Goal: Task Accomplishment & Management: Manage account settings

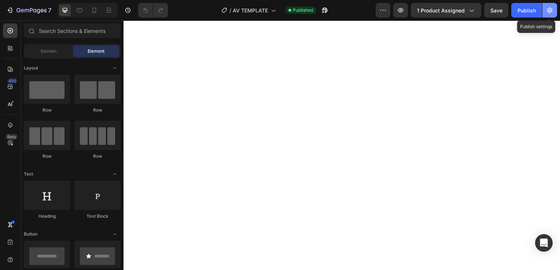
click at [554, 10] on button "button" at bounding box center [549, 10] width 15 height 15
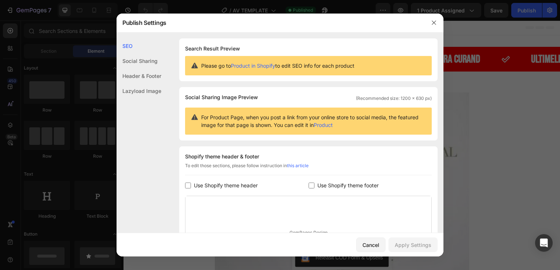
click at [186, 184] on input "checkbox" at bounding box center [188, 186] width 6 height 6
checkbox input "true"
click at [310, 184] on input "checkbox" at bounding box center [311, 186] width 6 height 6
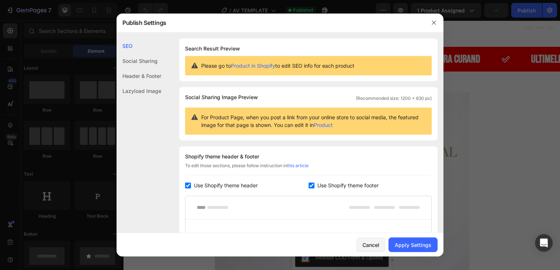
click at [310, 184] on input "checkbox" at bounding box center [311, 186] width 6 height 6
checkbox input "false"
click at [190, 184] on input "checkbox" at bounding box center [188, 186] width 6 height 6
checkbox input "false"
click at [413, 242] on div "Apply Settings" at bounding box center [413, 245] width 37 height 8
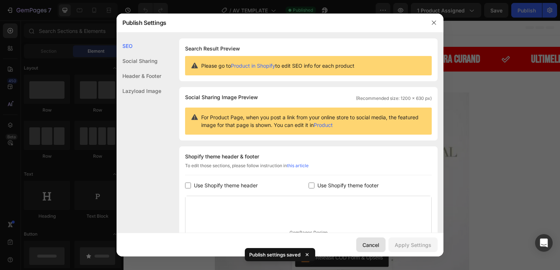
click at [370, 244] on div "Cancel" at bounding box center [370, 245] width 17 height 8
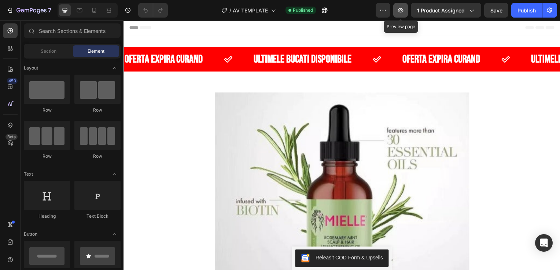
click at [399, 14] on button "button" at bounding box center [400, 10] width 15 height 15
